Goal: Task Accomplishment & Management: Use online tool/utility

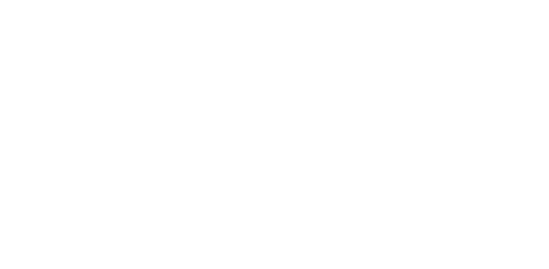
click at [275, 0] on html at bounding box center [274, 0] width 549 height 0
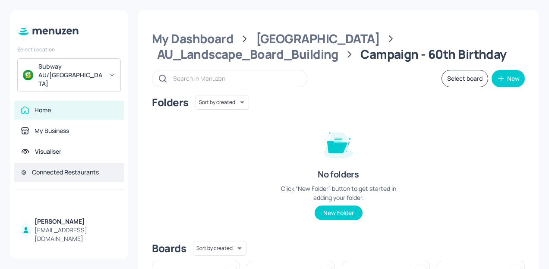
click at [70, 168] on div "Connected Restaurants" at bounding box center [65, 172] width 67 height 9
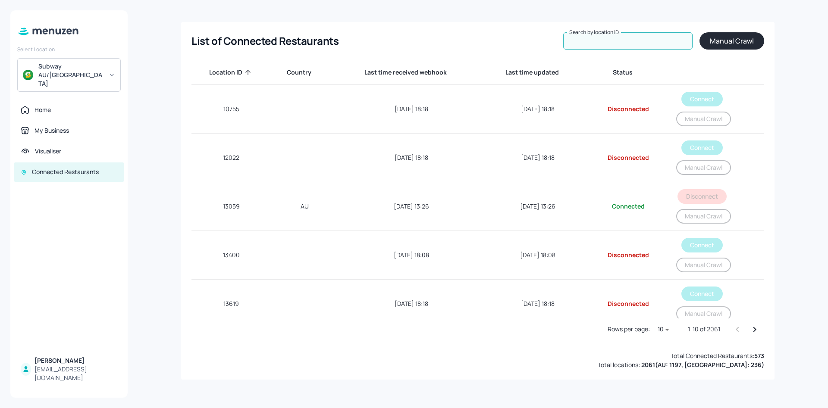
drag, startPoint x: 516, startPoint y: 0, endPoint x: 594, endPoint y: 42, distance: 88.6
click at [548, 42] on input "Search by location ID" at bounding box center [627, 40] width 129 height 17
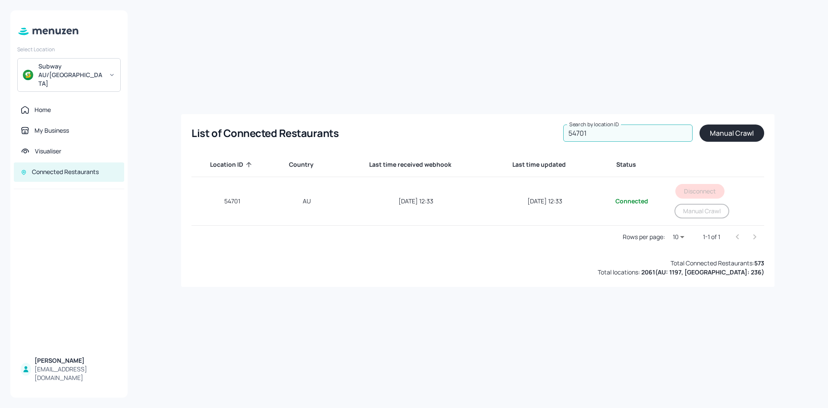
type input "54701"
click at [548, 134] on button "Manual Crawl" at bounding box center [731, 133] width 65 height 17
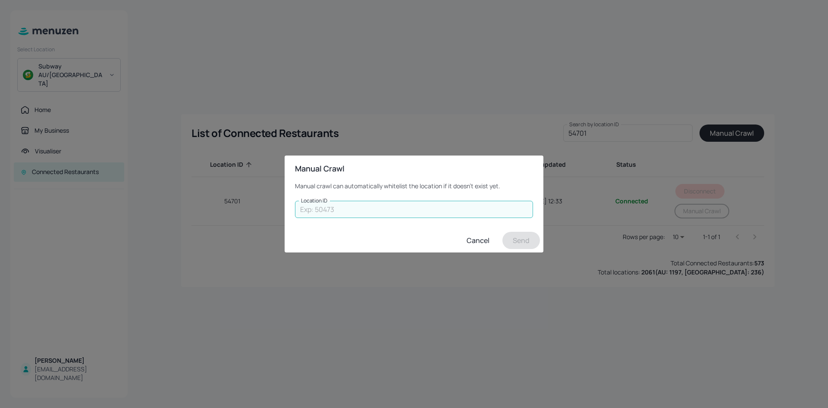
click at [453, 214] on input "Location ID" at bounding box center [414, 209] width 238 height 17
type input "54701"
click at [529, 238] on button "Send" at bounding box center [521, 240] width 38 height 17
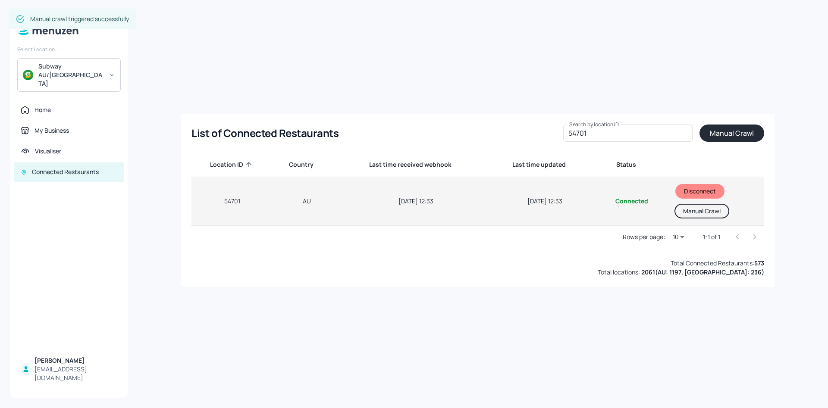
click at [548, 213] on button "Manual Crawl" at bounding box center [701, 211] width 55 height 15
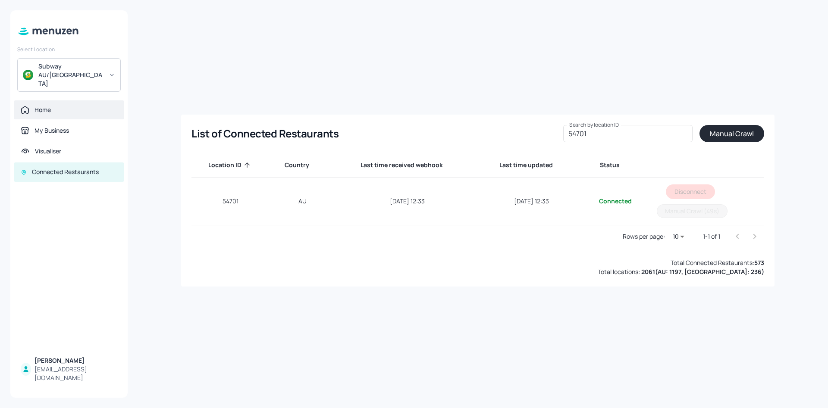
click at [50, 106] on div "Home" at bounding box center [42, 110] width 16 height 9
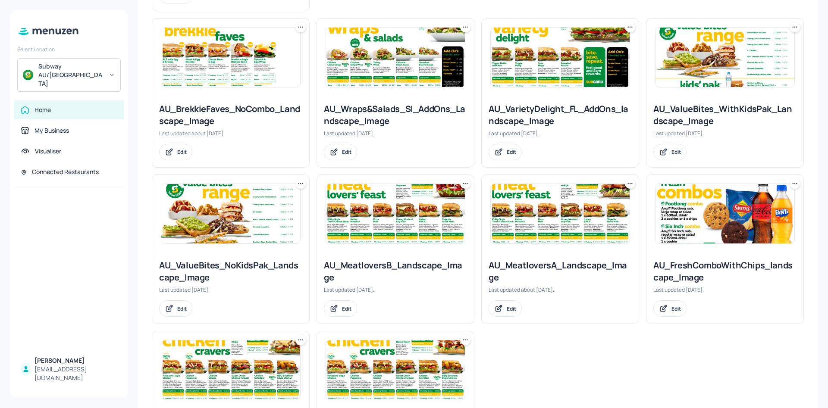
scroll to position [634, 0]
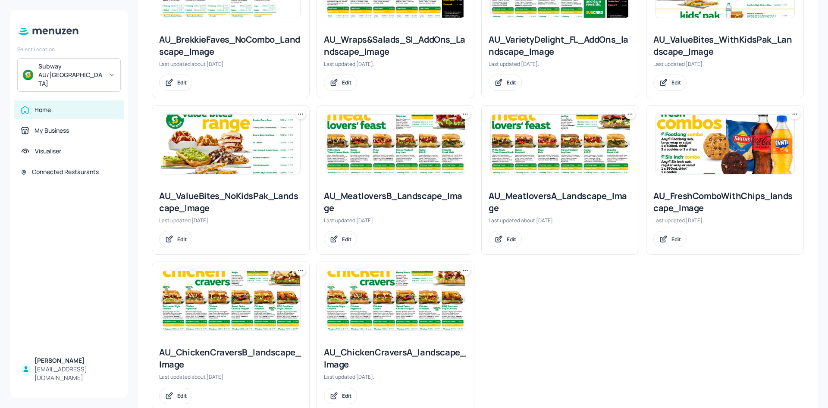
click at [244, 268] on img at bounding box center [230, 301] width 139 height 60
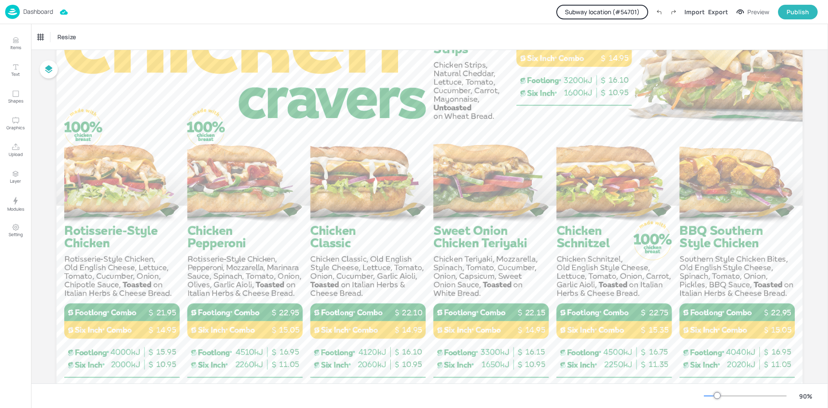
scroll to position [90, 0]
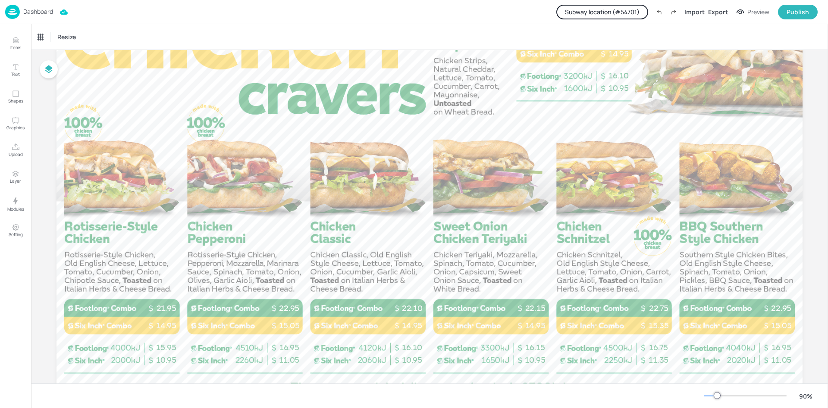
click at [548, 12] on button "Subway location (# 54701 )" at bounding box center [602, 12] width 92 height 15
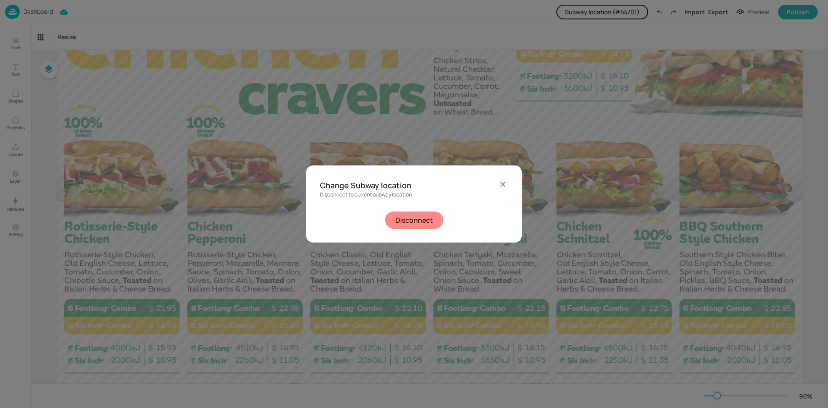
click at [501, 185] on icon at bounding box center [503, 184] width 10 height 10
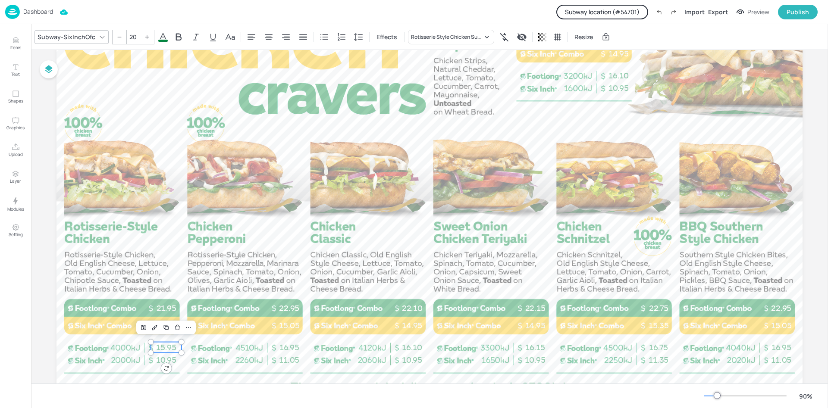
click at [161, 268] on span "15.95" at bounding box center [166, 347] width 20 height 9
click at [488, 31] on div "Rotisserie Style Chicken Sub - 12"" at bounding box center [451, 37] width 86 height 15
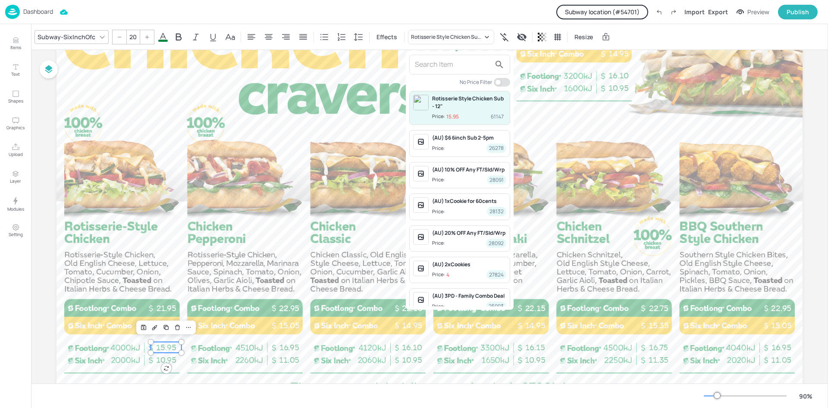
click at [435, 10] on div at bounding box center [414, 204] width 828 height 408
